Goal: Task Accomplishment & Management: Use online tool/utility

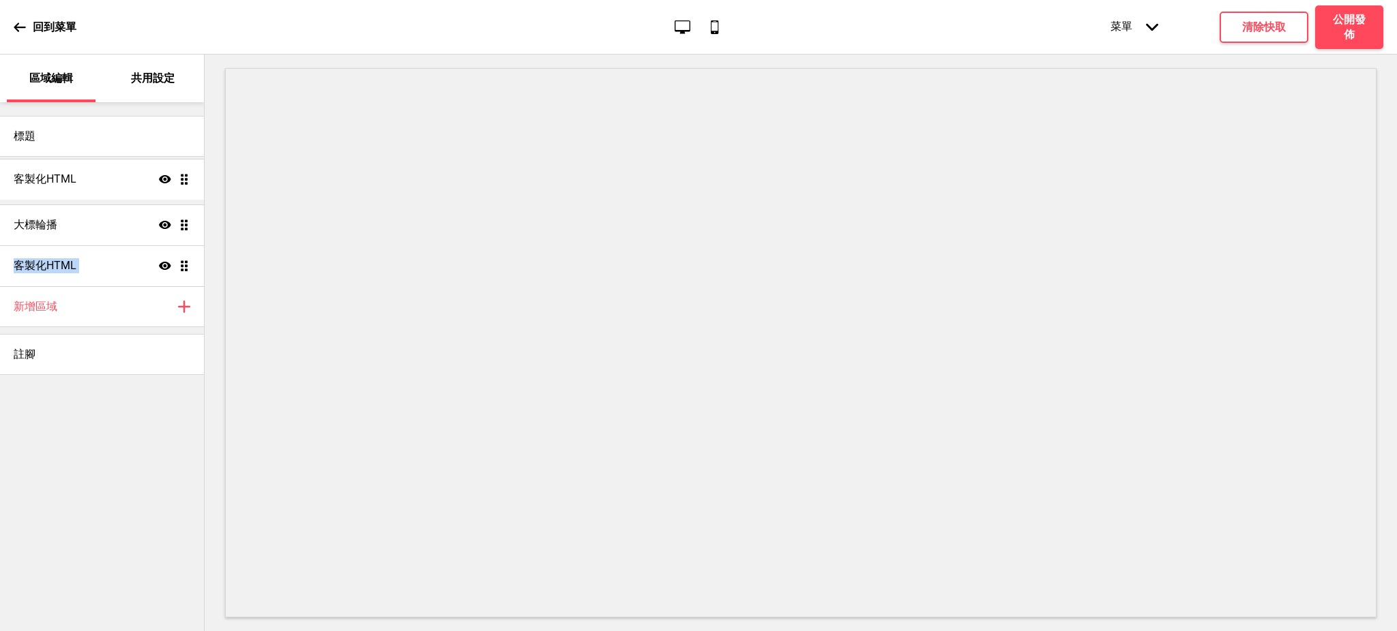
drag, startPoint x: 185, startPoint y: 265, endPoint x: 184, endPoint y: 178, distance: 86.6
click at [184, 178] on ul "大標輪播 顯示 拖曳 客製化HTML 顯示 拖曳 客製化HTML 顯示 拖曳" at bounding box center [102, 225] width 204 height 123
click at [166, 265] on ul "客製化HTML 顯示 拖曳 大標輪播 顯示 拖曳 客製化HTML 顯示 拖曳" at bounding box center [102, 225] width 204 height 123
click at [117, 181] on div "大標輪播 顯示 拖曳" at bounding box center [102, 184] width 204 height 41
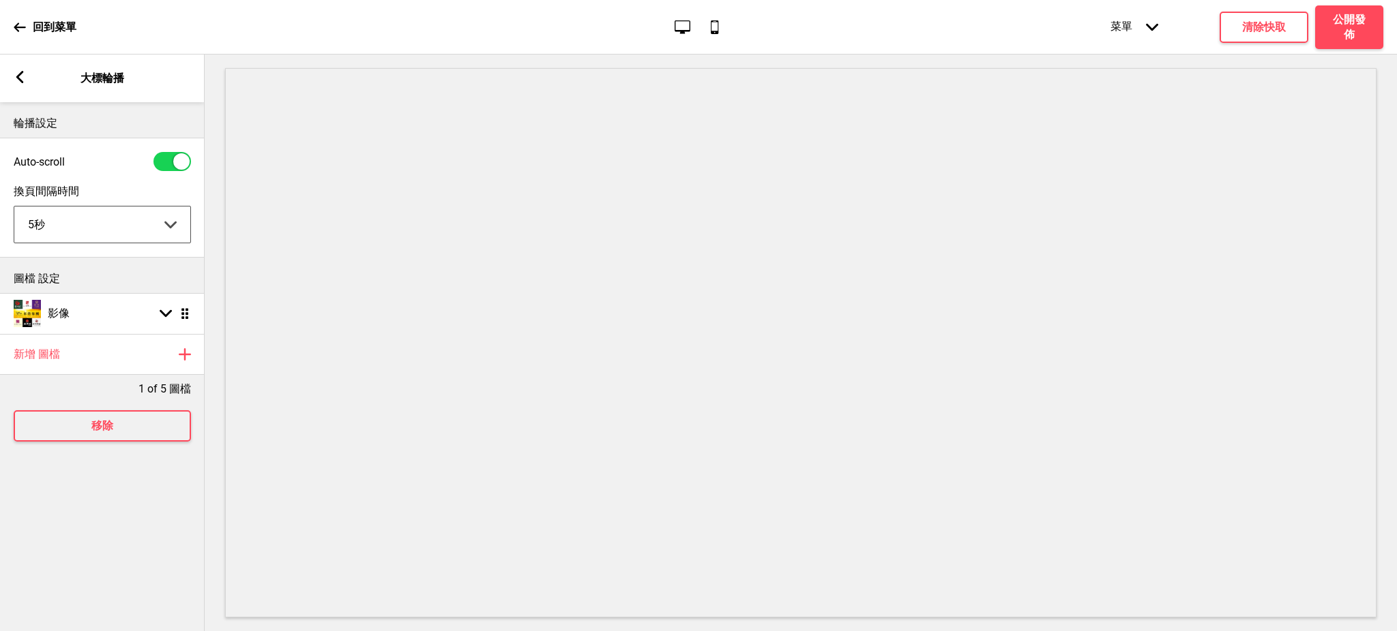
click at [156, 215] on select "5秒 6秒 7秒 8秒 9秒 10秒" at bounding box center [102, 225] width 176 height 36
select select "10000"
click at [14, 207] on select "5秒 6秒 7秒 8秒 9秒 10秒" at bounding box center [102, 225] width 176 height 36
click at [128, 311] on div "影像 箭頭down 拖曳" at bounding box center [102, 313] width 205 height 41
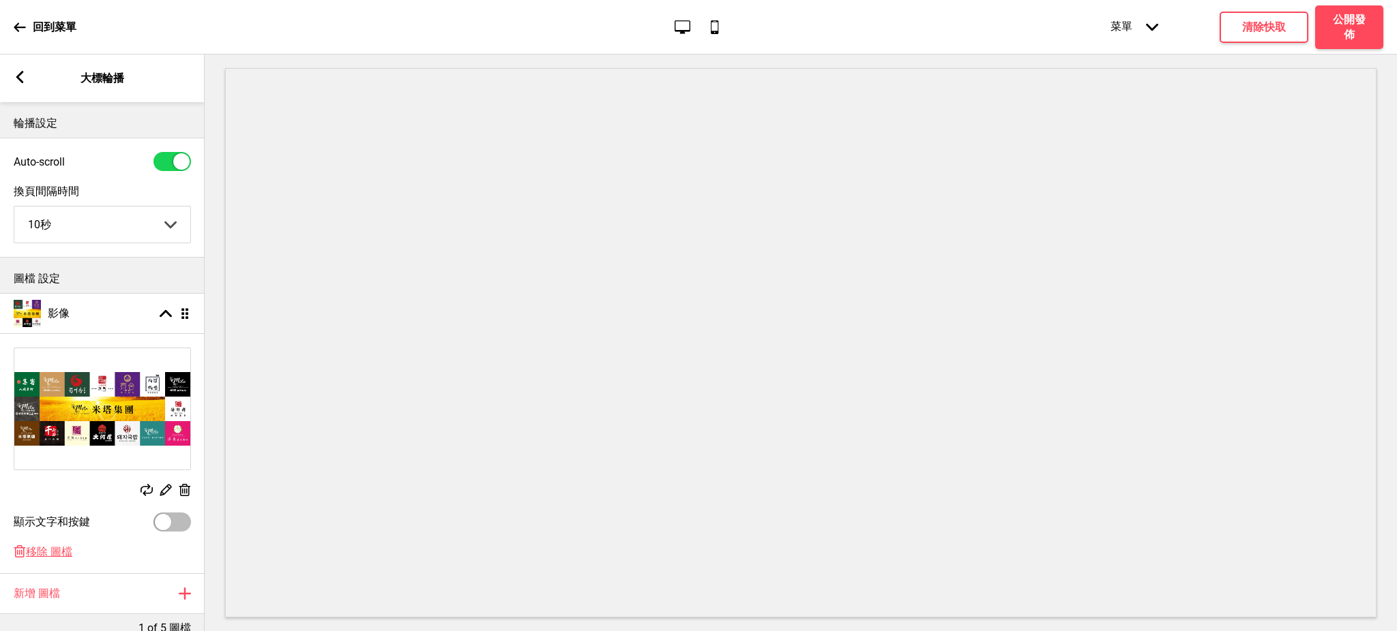
click at [182, 494] on icon at bounding box center [185, 490] width 12 height 12
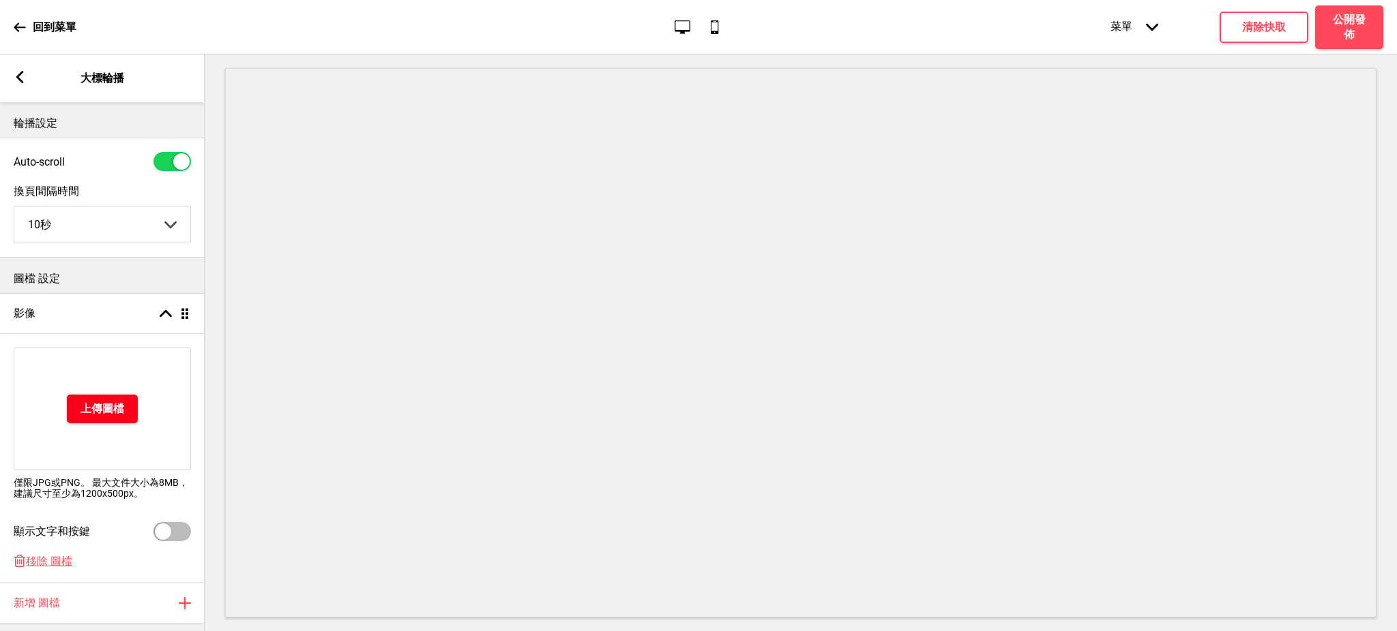
click at [115, 409] on h4 "上傳圖檔" at bounding box center [102, 409] width 44 height 15
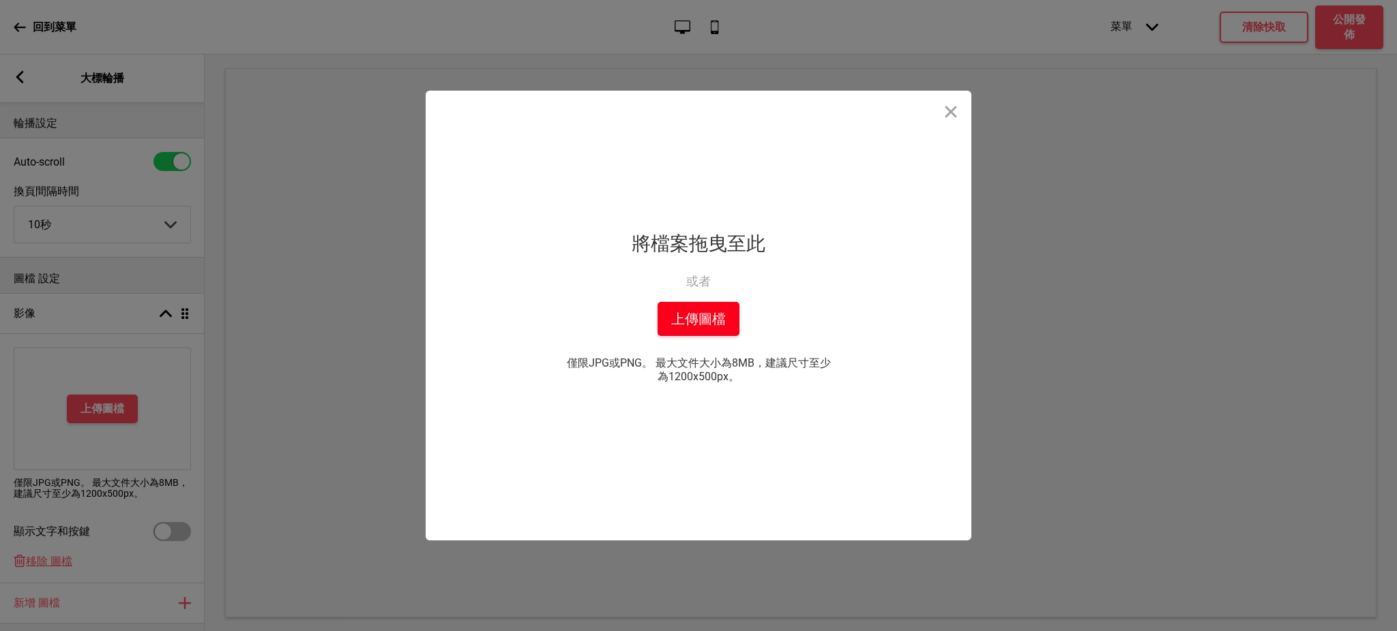
click at [724, 331] on button "上傳圖檔" at bounding box center [698, 319] width 82 height 34
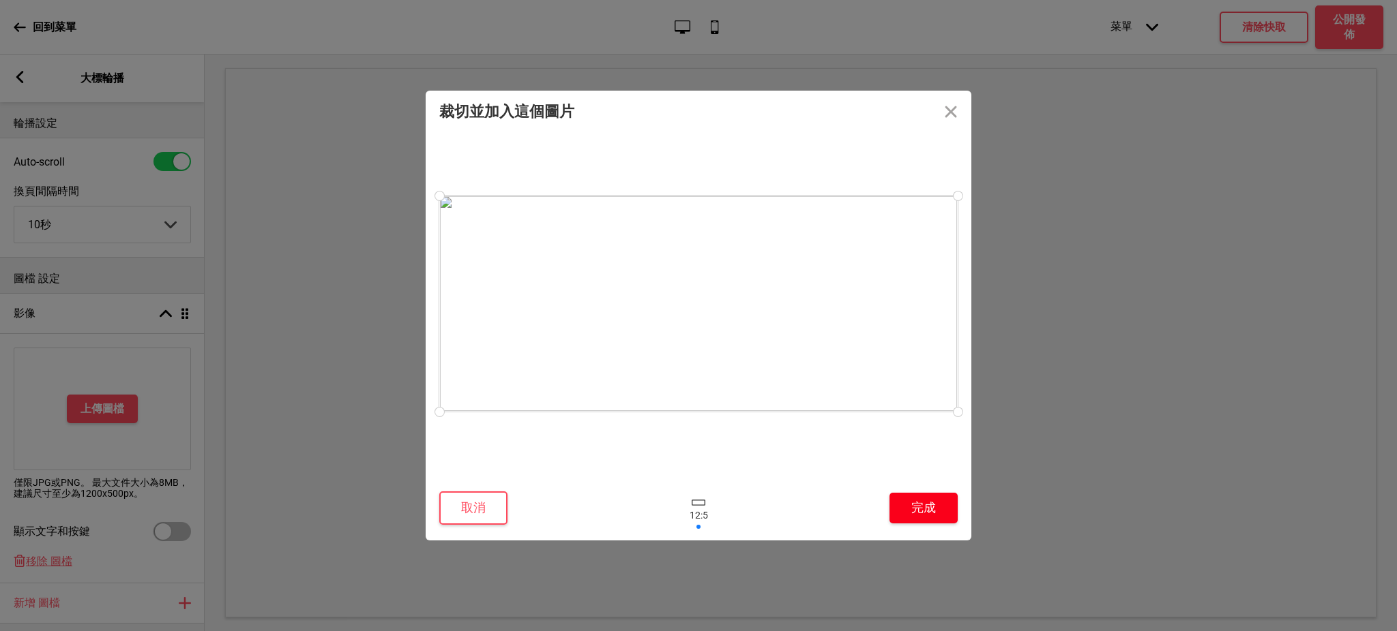
click at [942, 514] on button "完成" at bounding box center [923, 508] width 68 height 31
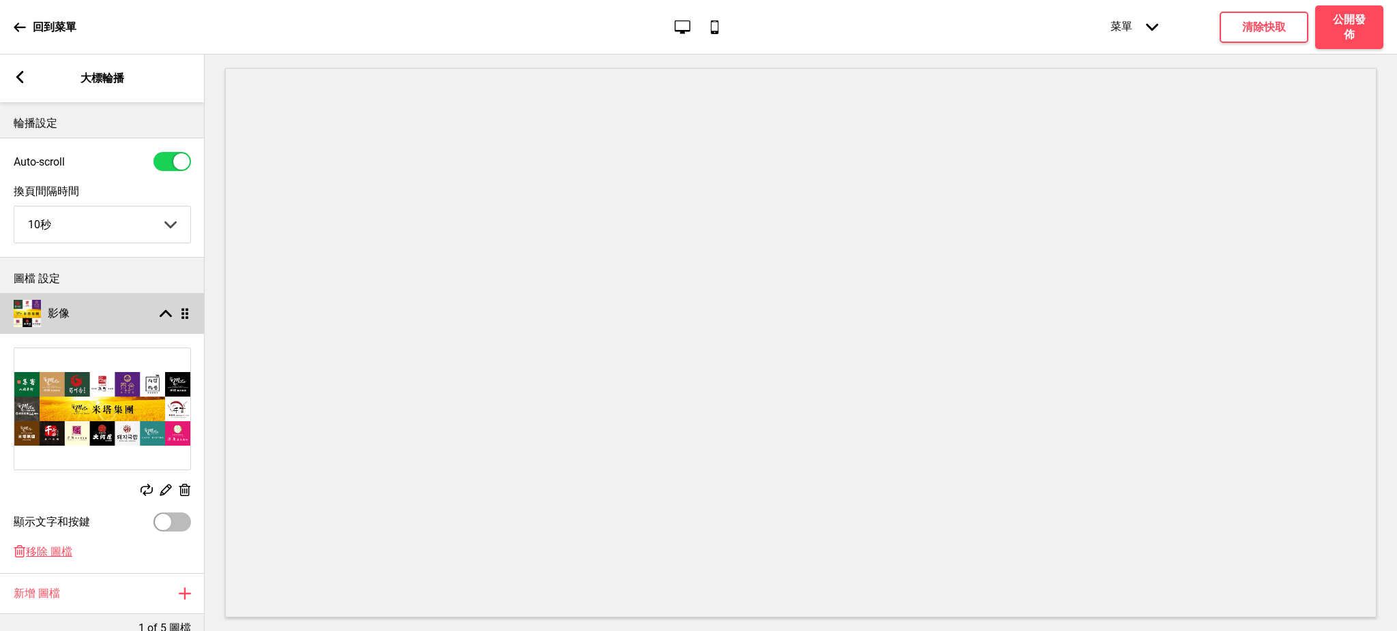
click at [161, 312] on rect at bounding box center [166, 314] width 12 height 12
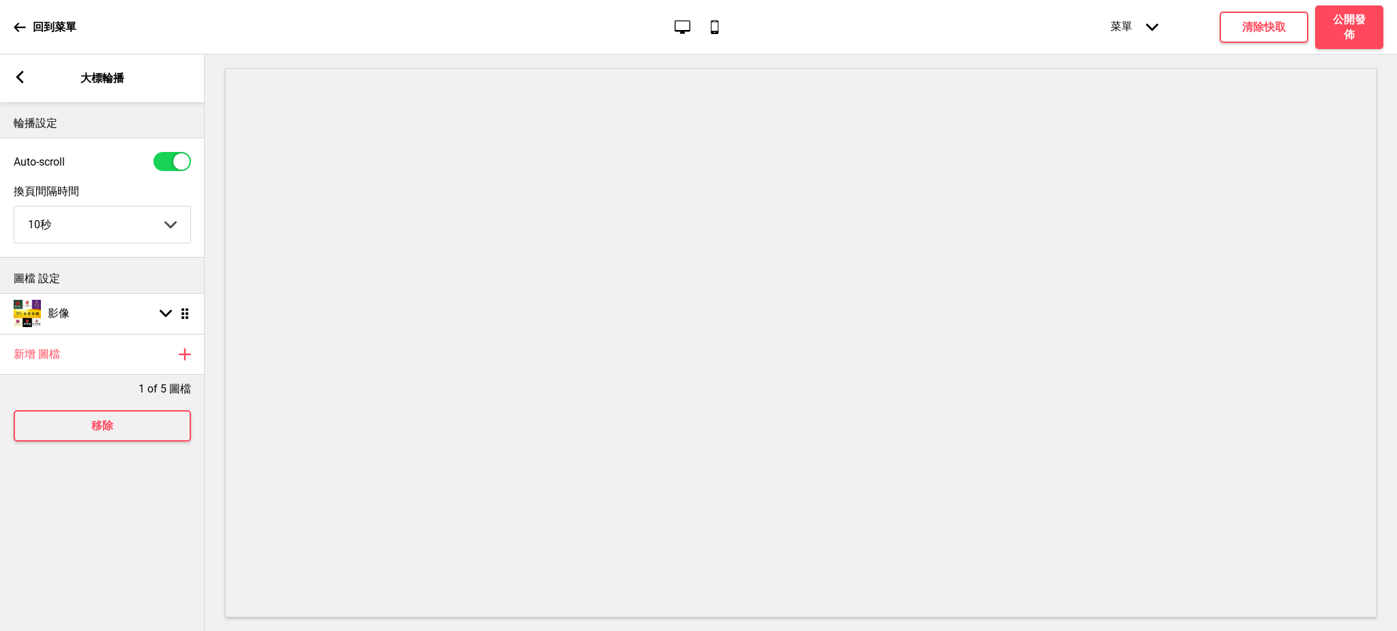
click at [19, 76] on icon at bounding box center [20, 77] width 8 height 12
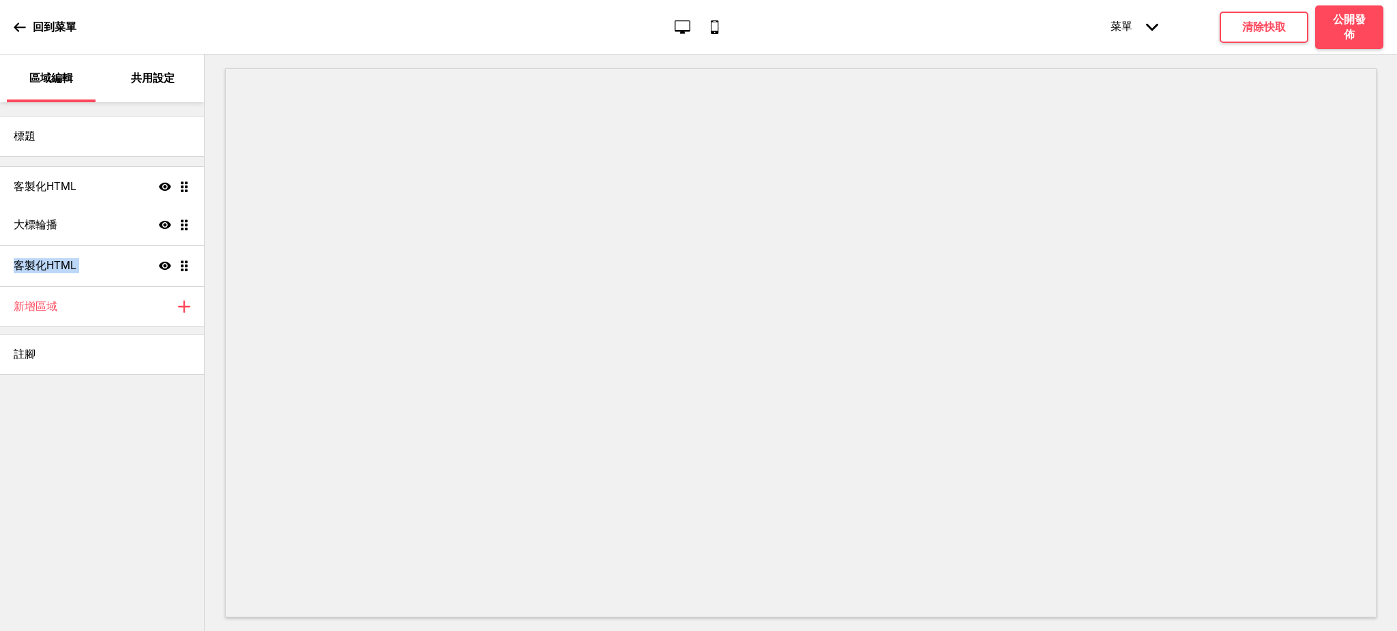
drag, startPoint x: 187, startPoint y: 269, endPoint x: 192, endPoint y: 188, distance: 80.7
click at [192, 188] on ul "大標輪播 顯示 拖曳 客製化HTML 顯示 拖曳 客製化HTML 顯示 拖曳" at bounding box center [102, 225] width 204 height 123
click at [128, 227] on ul "客製化HTML 顯示 拖曳 大標輪播 顯示 拖曳 客製化HTML 顯示 拖曳" at bounding box center [102, 225] width 204 height 123
drag, startPoint x: 188, startPoint y: 263, endPoint x: 187, endPoint y: 218, distance: 44.3
click at [187, 218] on ul "大標輪播 顯示 拖曳 客製化HTML 顯示 拖曳 客製化HTML 顯示 拖曳" at bounding box center [102, 225] width 204 height 123
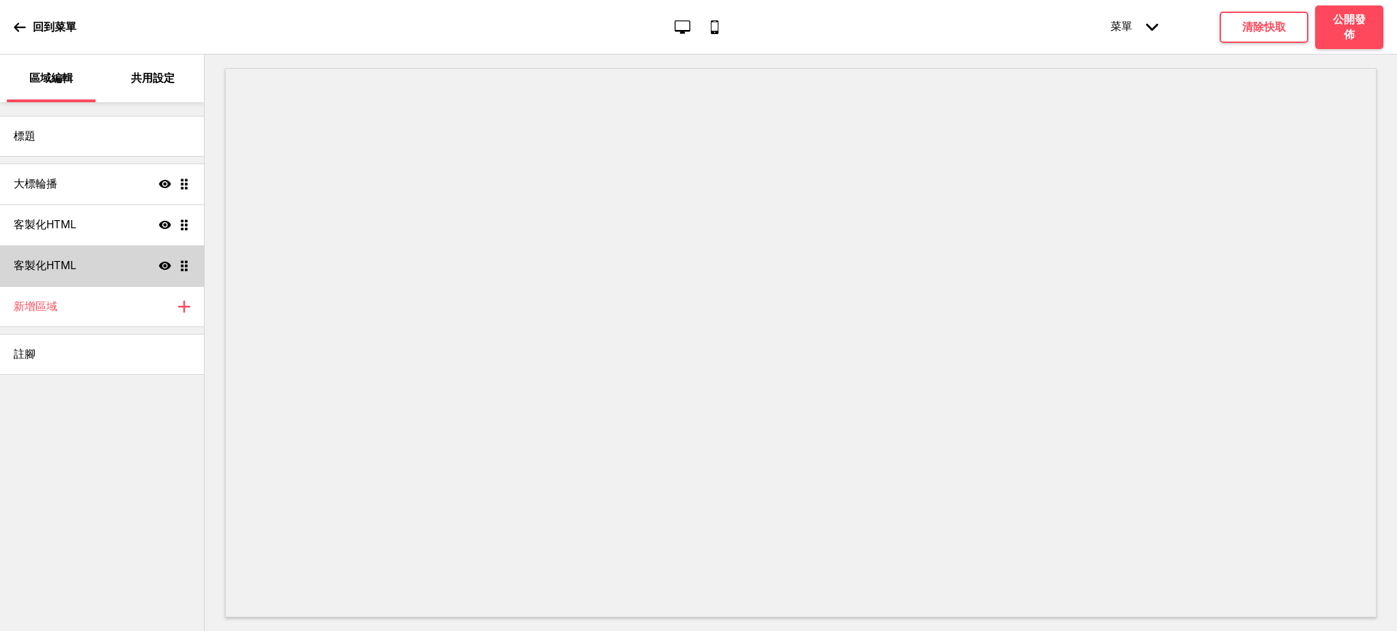
click at [57, 257] on div "客製化HTML 顯示 拖曳" at bounding box center [102, 265] width 204 height 41
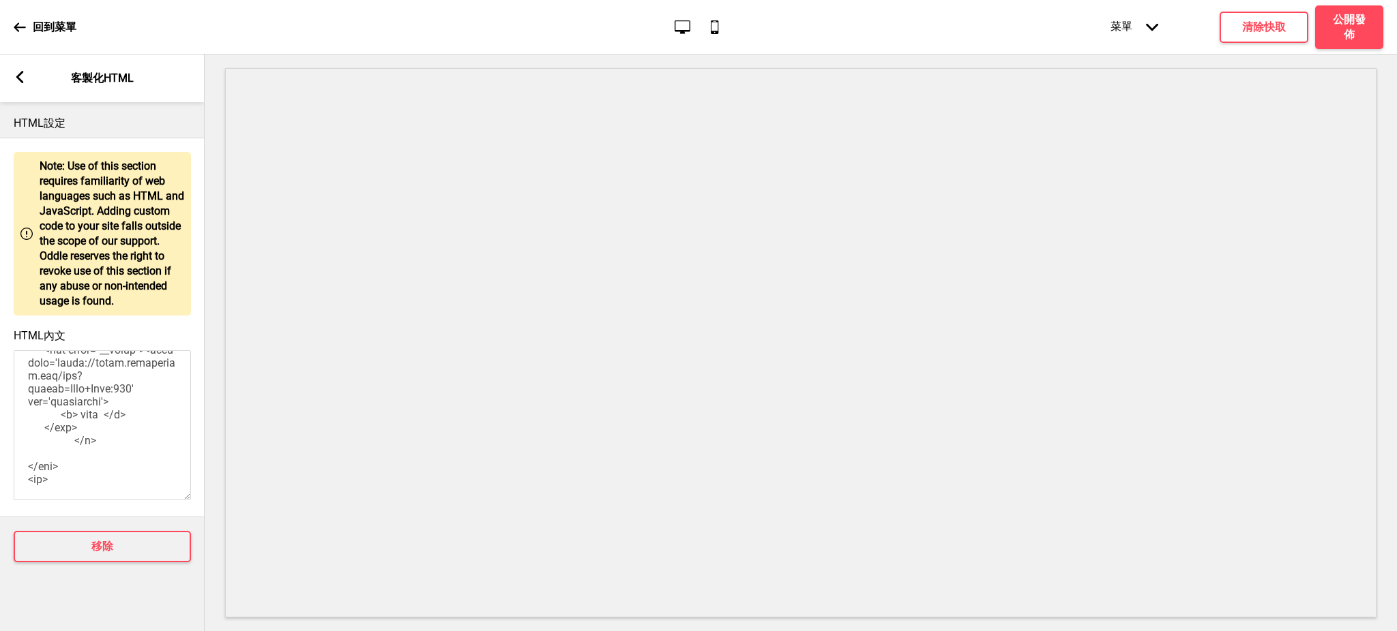
scroll to position [5037, 0]
drag, startPoint x: 27, startPoint y: 418, endPoint x: 110, endPoint y: 439, distance: 86.5
click at [110, 439] on textarea "HTML內文" at bounding box center [102, 426] width 177 height 150
click at [105, 439] on textarea "HTML內文" at bounding box center [102, 426] width 177 height 150
paste textarea "<a class="__box"target="_blank" href="[URL][DOMAIN_NAME]" style="background-ima…"
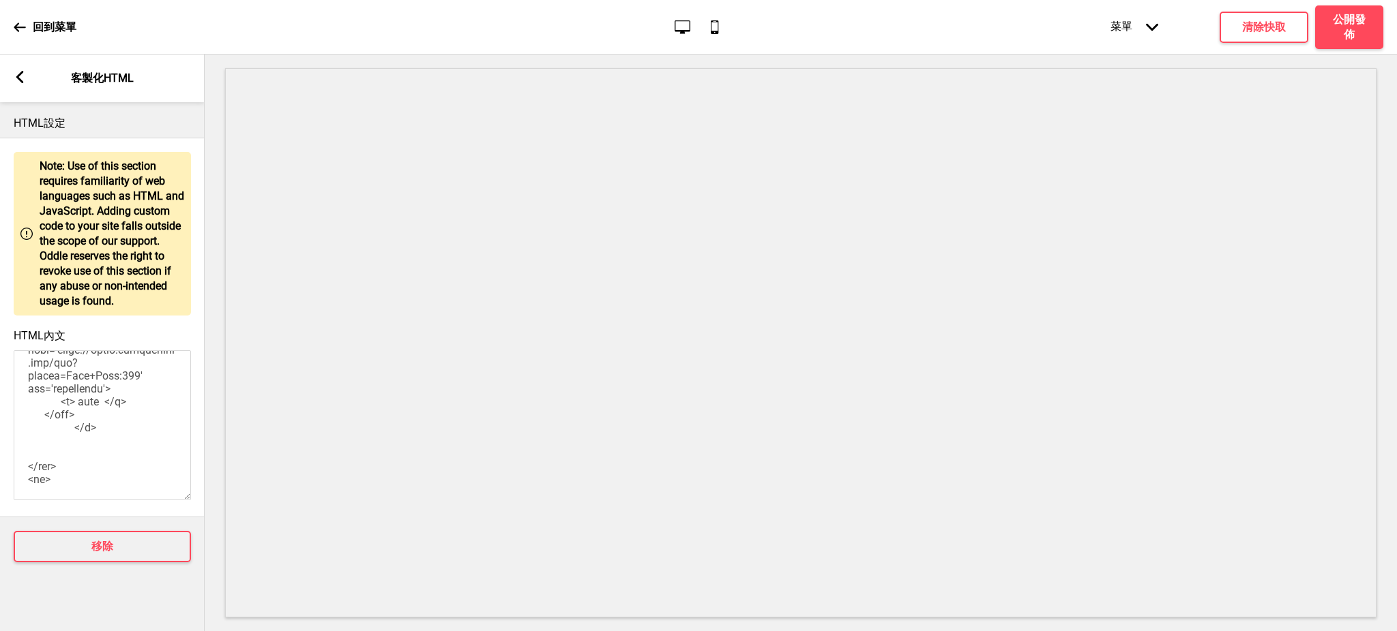
scroll to position [5015, 0]
click at [125, 453] on textarea "HTML內文" at bounding box center [102, 426] width 177 height 150
click at [123, 479] on textarea "HTML內文" at bounding box center [102, 426] width 177 height 150
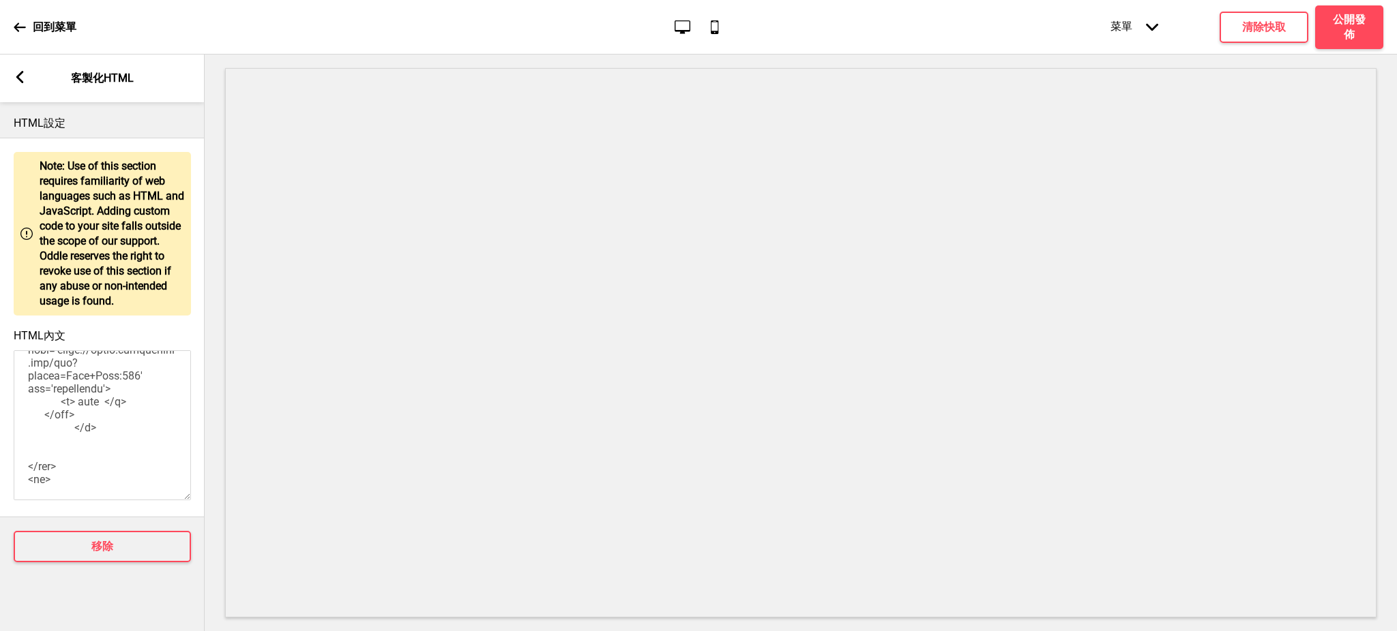
drag, startPoint x: 129, startPoint y: 403, endPoint x: 61, endPoint y: 391, distance: 69.2
click at [61, 391] on textarea "HTML內文" at bounding box center [102, 426] width 177 height 150
paste textarea "[URL][DOMAIN_NAME]"
drag, startPoint x: 44, startPoint y: 449, endPoint x: 62, endPoint y: 463, distance: 22.8
click at [62, 463] on textarea "HTML內文" at bounding box center [102, 426] width 177 height 150
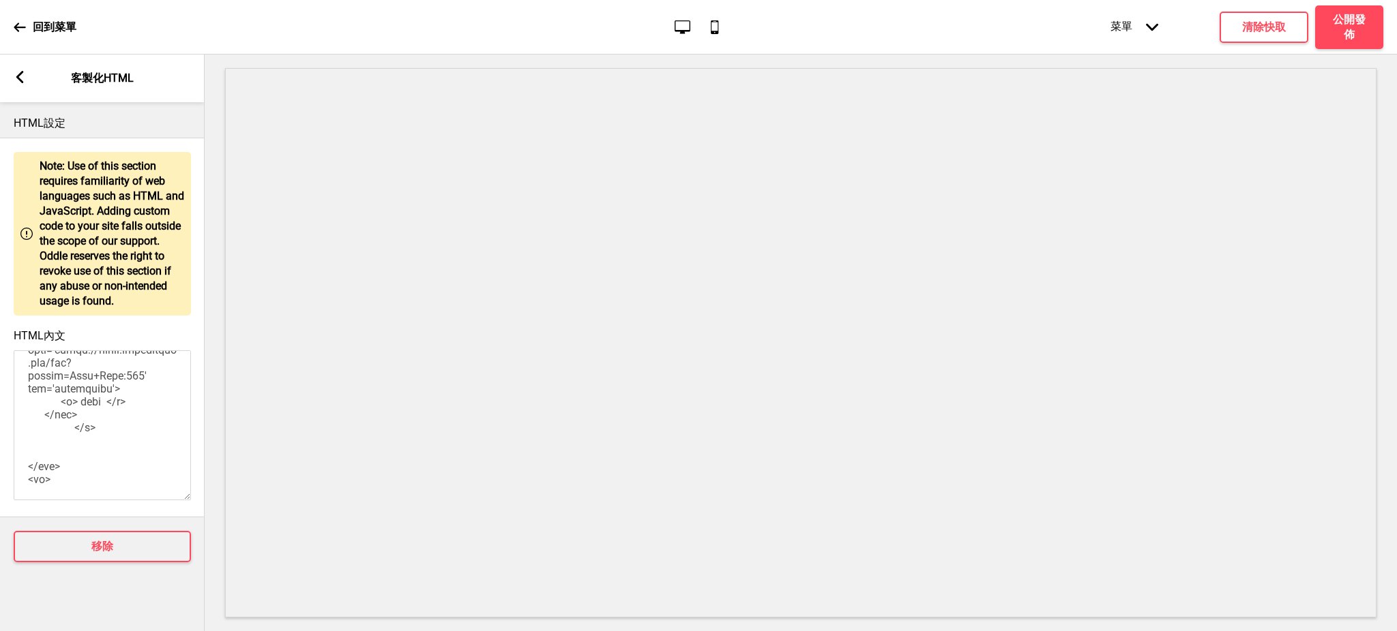
paste textarea "[DOMAIN_NAME][URL]"
type textarea "<style> .__container { [PERSON_NAME]-width: 1000px; margin: 0 auto; text-align:…"
click at [1294, 32] on button "清除快取" at bounding box center [1263, 27] width 89 height 31
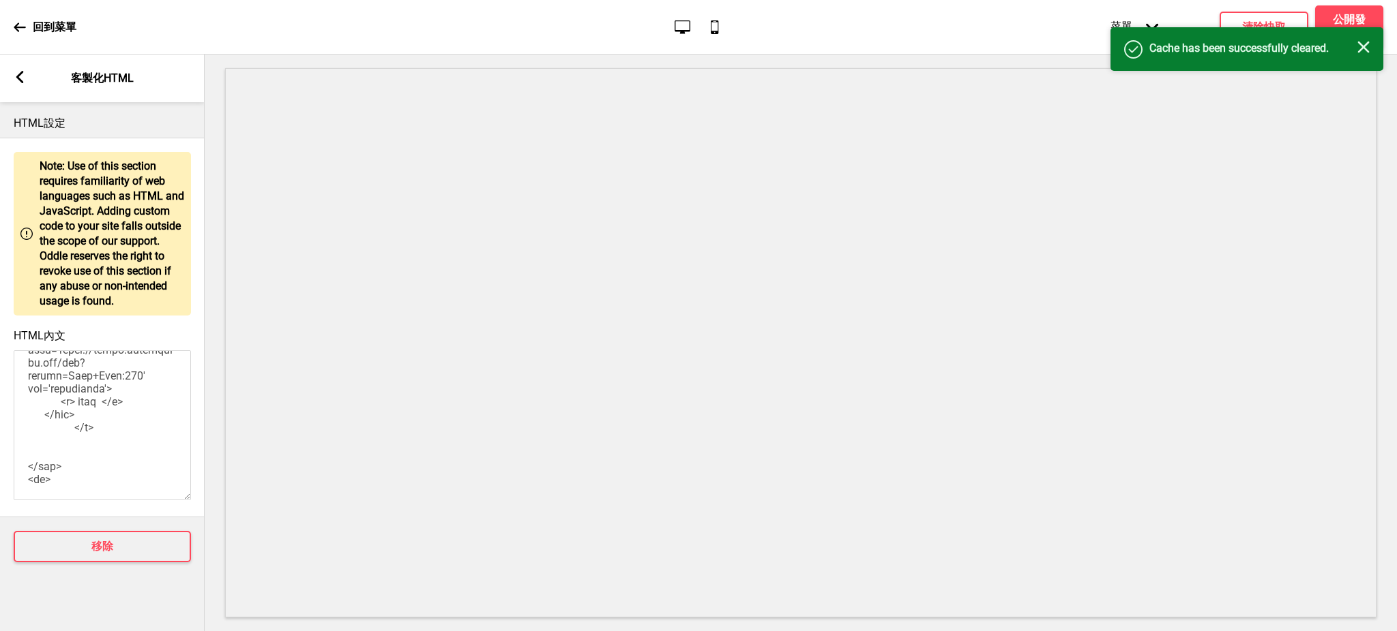
click at [1358, 41] on icon "关闭" at bounding box center [1363, 47] width 12 height 12
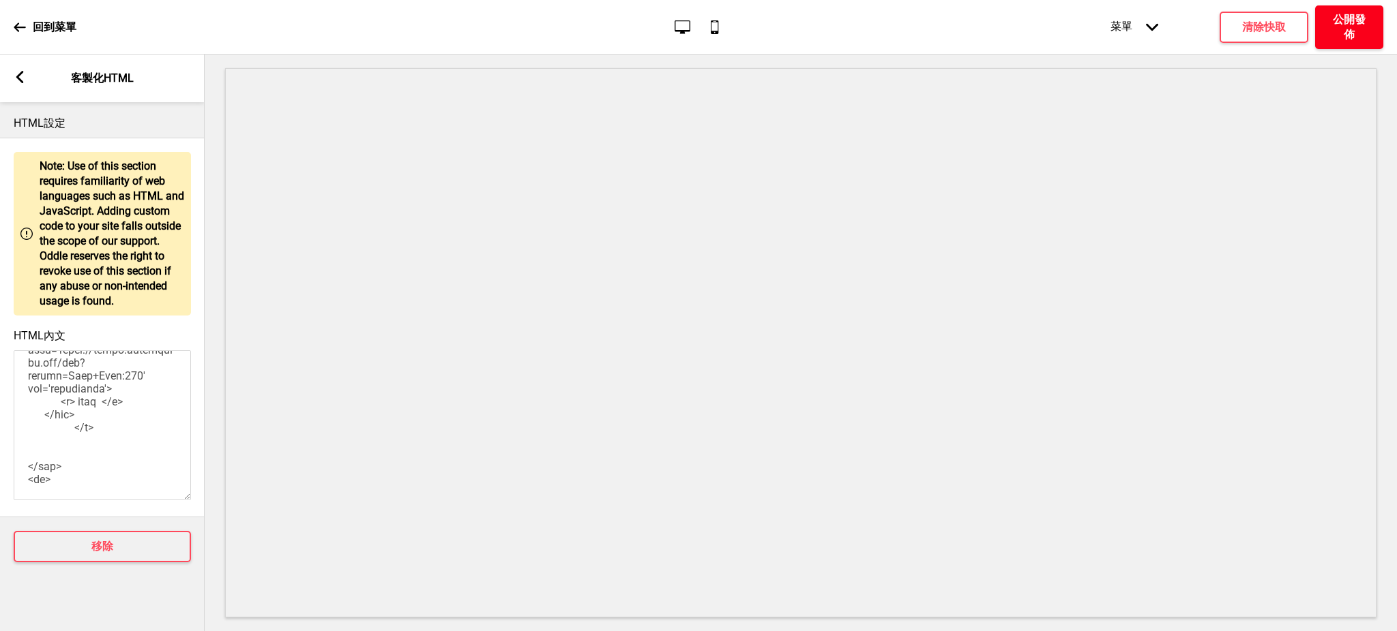
click at [1356, 25] on h4 "公開發佈" at bounding box center [1348, 27] width 41 height 30
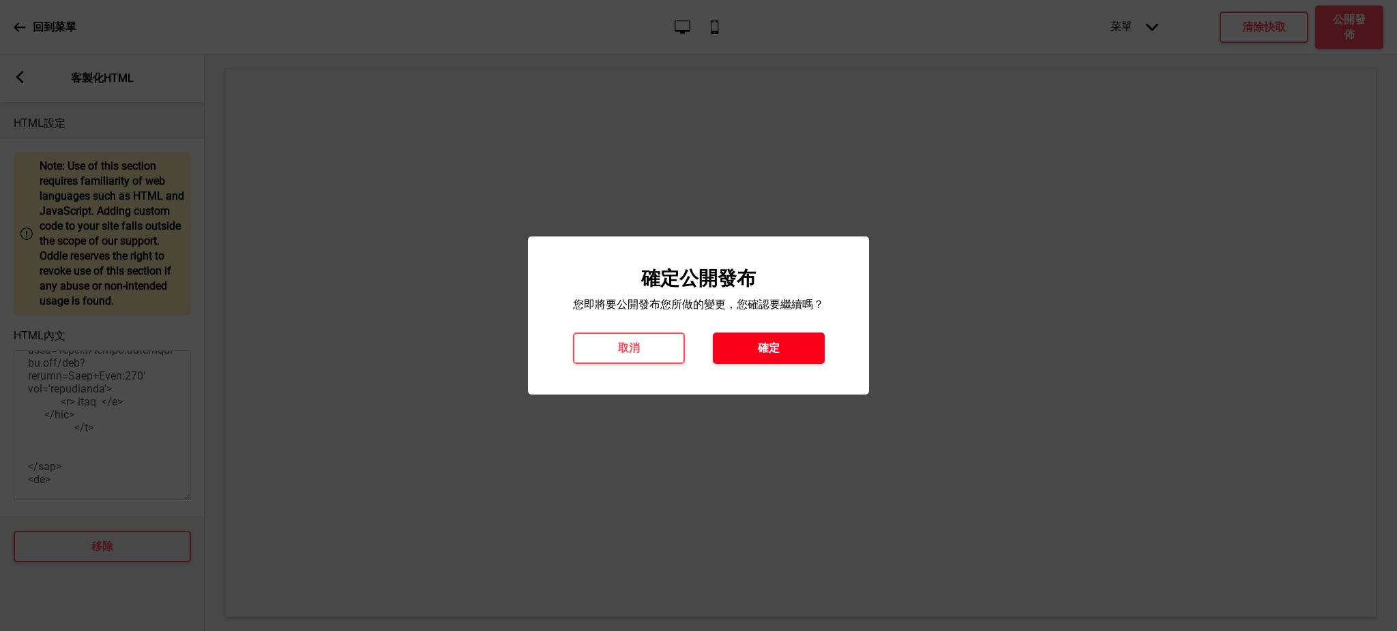
click at [777, 355] on h4 "確定" at bounding box center [769, 348] width 22 height 15
